Goal: Find specific page/section: Find specific page/section

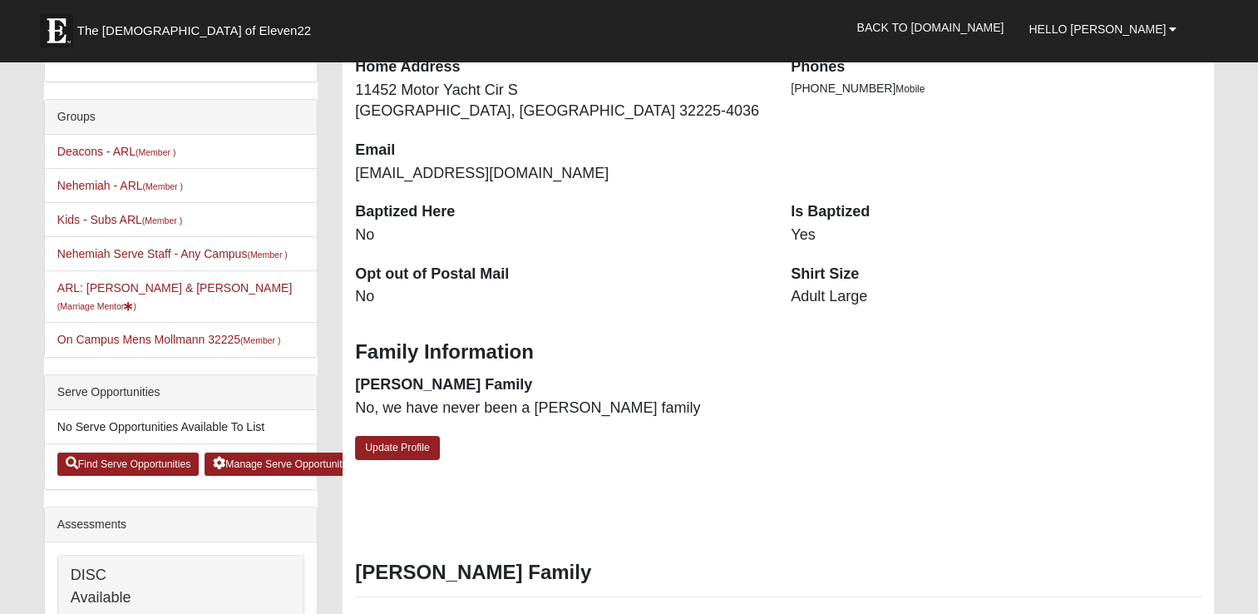
scroll to position [249, 0]
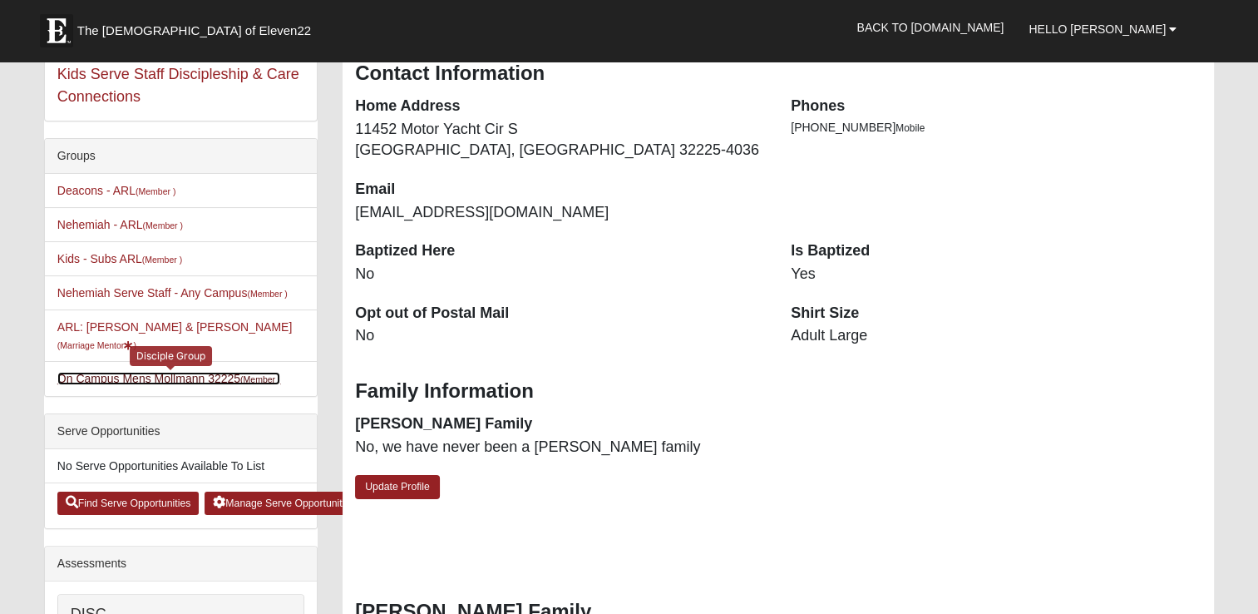
click at [167, 374] on link "On Campus Mens Mollmann 32225 (Member )" at bounding box center [169, 378] width 224 height 13
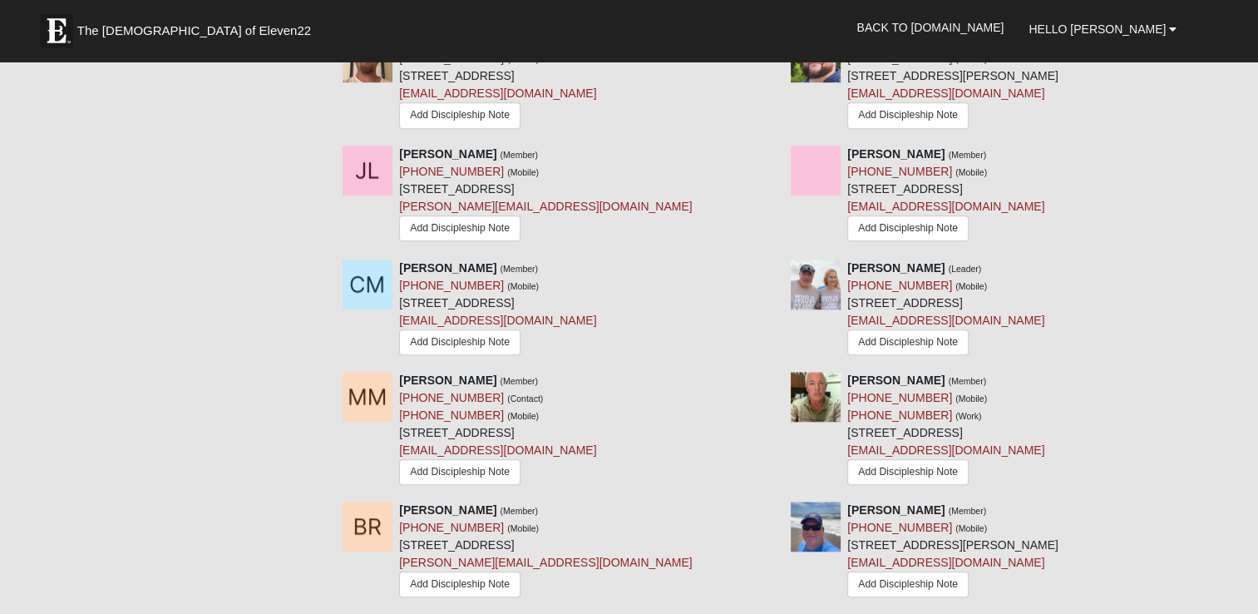
scroll to position [1330, 0]
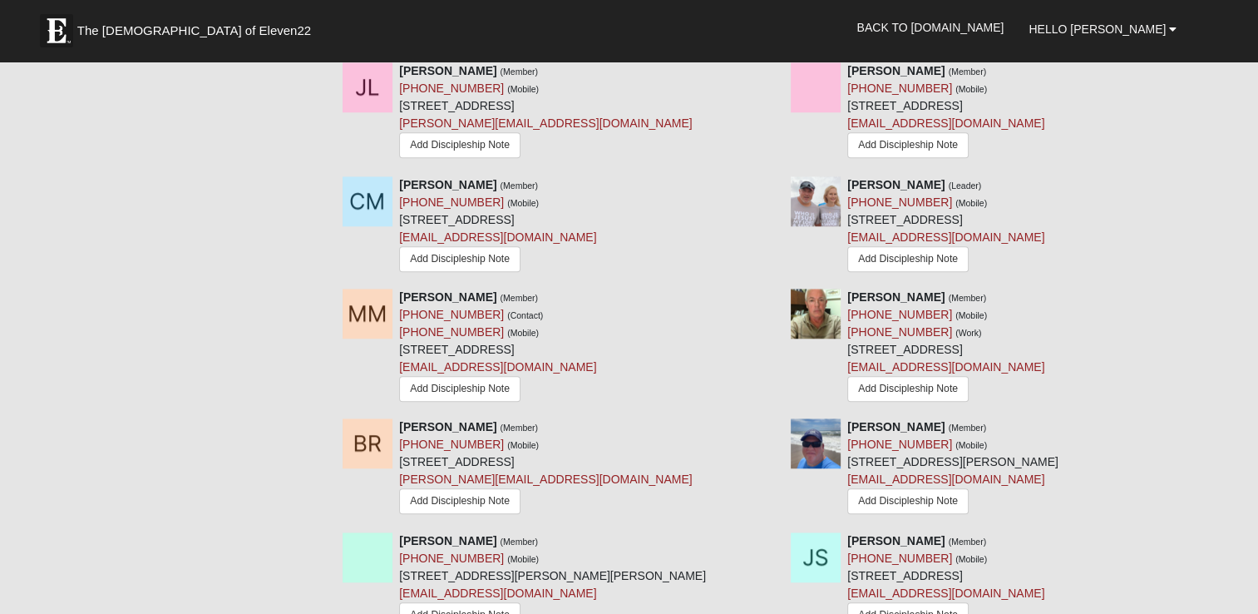
click at [815, 418] on img at bounding box center [816, 443] width 50 height 50
click at [831, 418] on img at bounding box center [816, 443] width 50 height 50
click at [824, 418] on img at bounding box center [816, 443] width 50 height 50
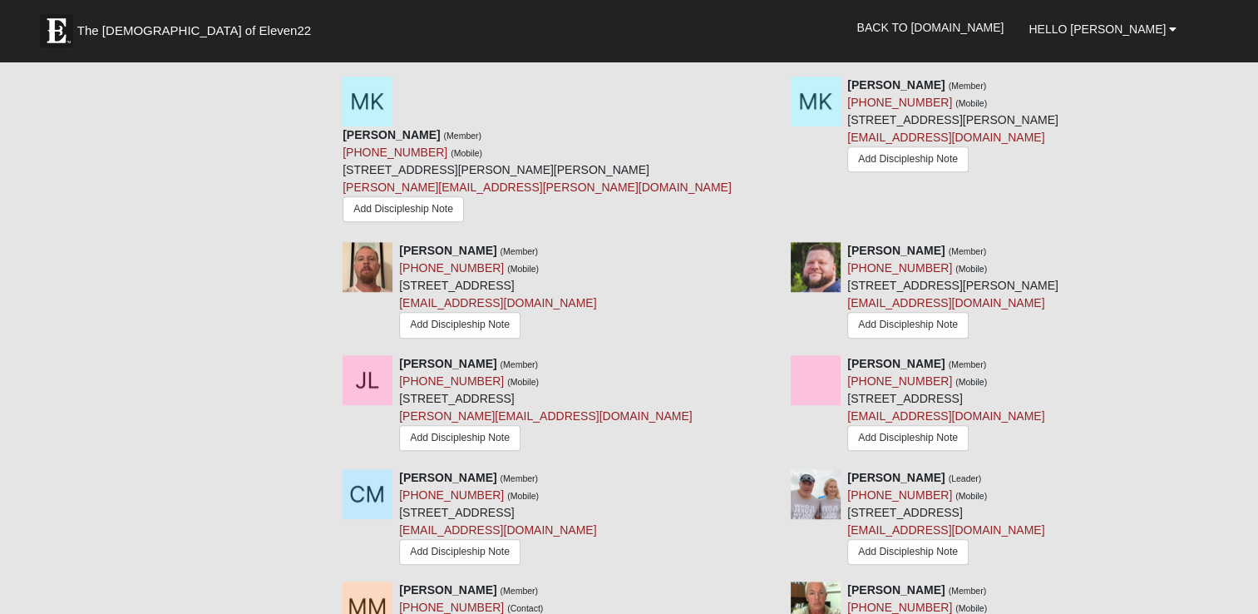
scroll to position [998, 0]
